Goal: Transaction & Acquisition: Register for event/course

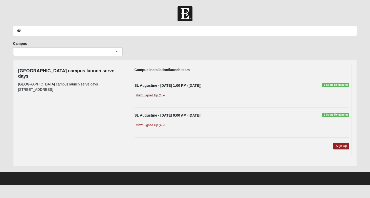
click at [160, 95] on link "View Signed Up (1)" at bounding box center [151, 95] width 32 height 5
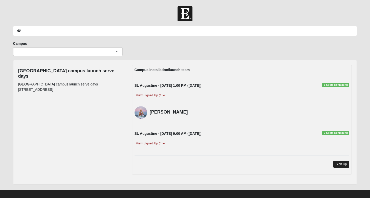
click at [343, 163] on link "Sign Up" at bounding box center [342, 164] width 16 height 7
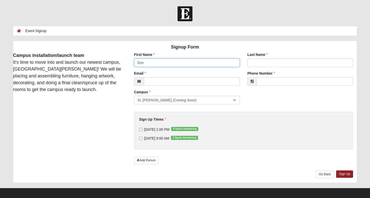
type input "Don"
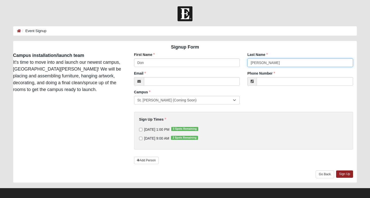
type input "[PERSON_NAME]"
click at [141, 130] on input "[DATE] 1:00 PM 3 Spots Remaining" at bounding box center [140, 129] width 3 height 3
checkbox input "true"
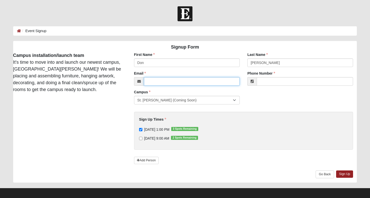
click at [212, 80] on input "Email" at bounding box center [192, 81] width 96 height 9
paste input "[URL][DOMAIN_NAME]"
type input "h"
click at [203, 82] on input "Email" at bounding box center [192, 81] width 96 height 9
type input "[EMAIL_ADDRESS][DOMAIN_NAME]"
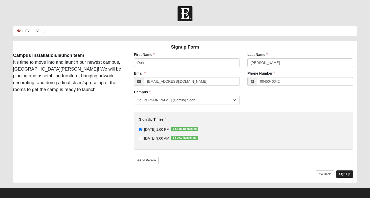
type input "[PHONE_NUMBER]"
click at [345, 175] on link "Sign Up" at bounding box center [344, 174] width 17 height 7
